Goal: Check status: Check status

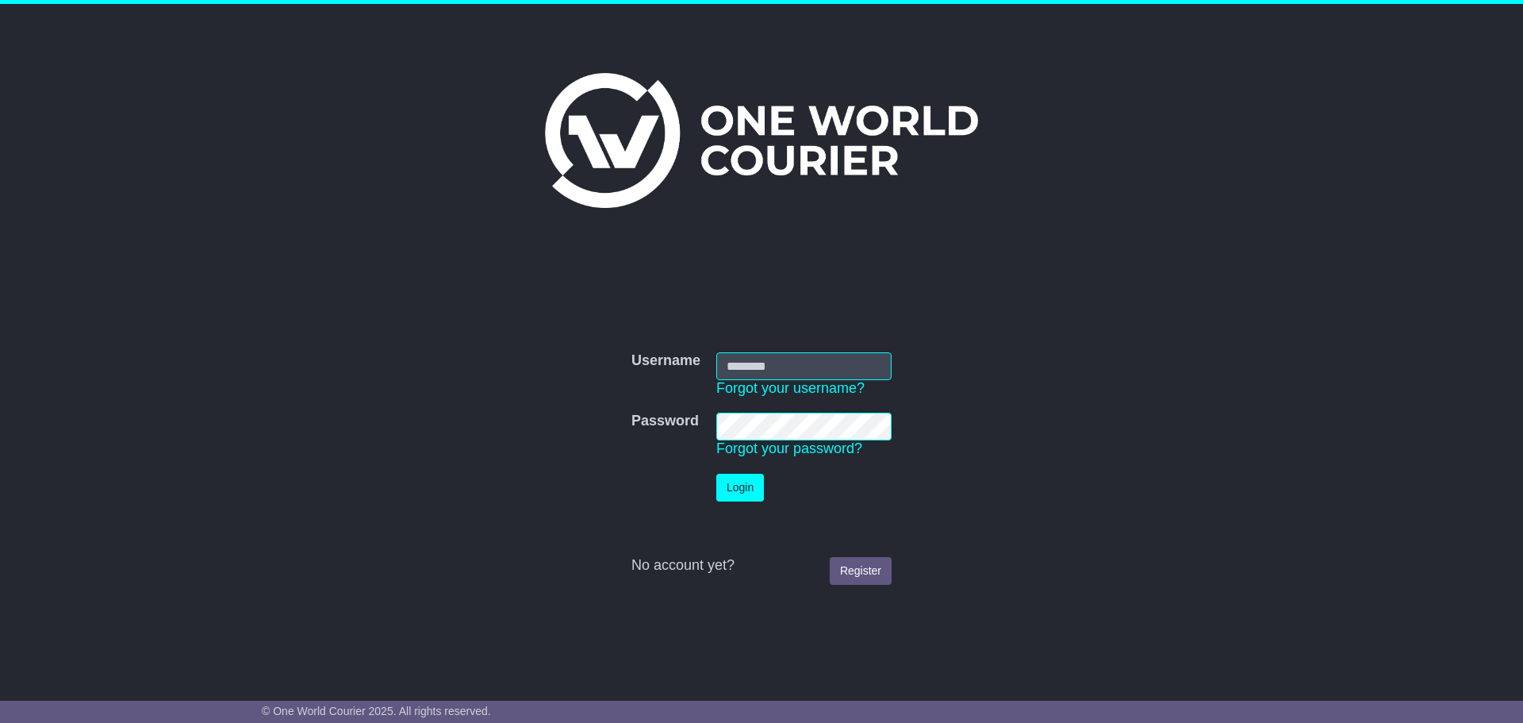
type input "**********"
click at [729, 482] on button "Login" at bounding box center [740, 488] width 48 height 28
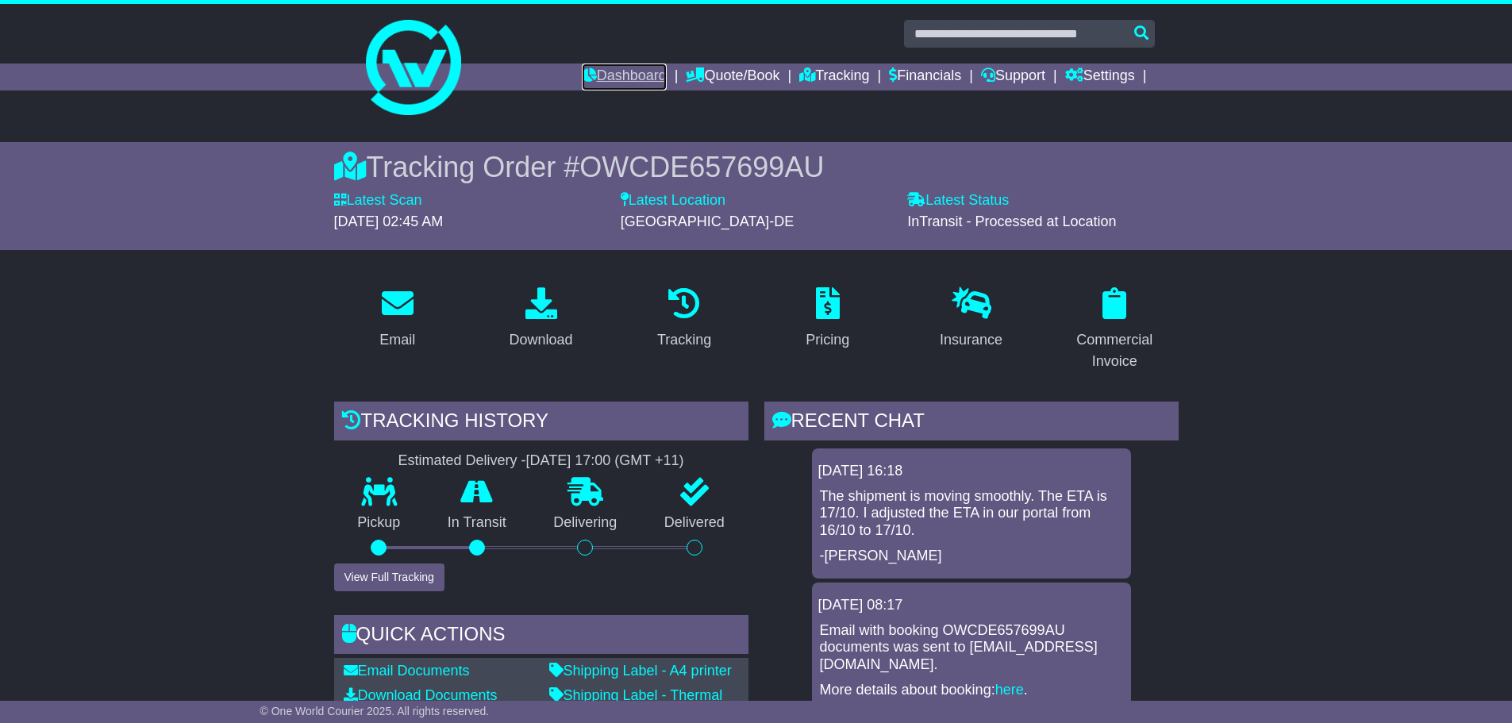
click at [615, 75] on link "Dashboard" at bounding box center [624, 76] width 85 height 27
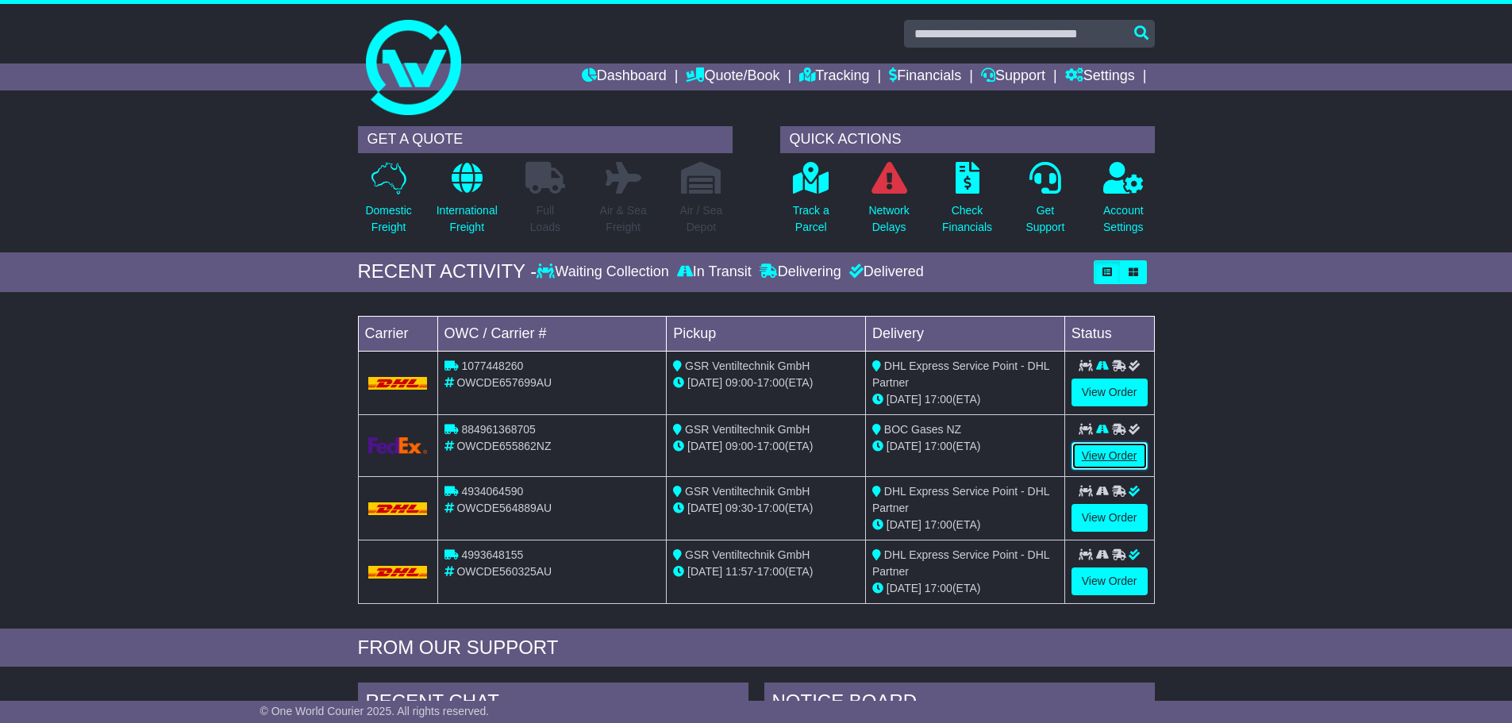
click at [1112, 453] on link "View Order" at bounding box center [1109, 456] width 76 height 28
